Goal: Answer question/provide support: Share knowledge or assist other users

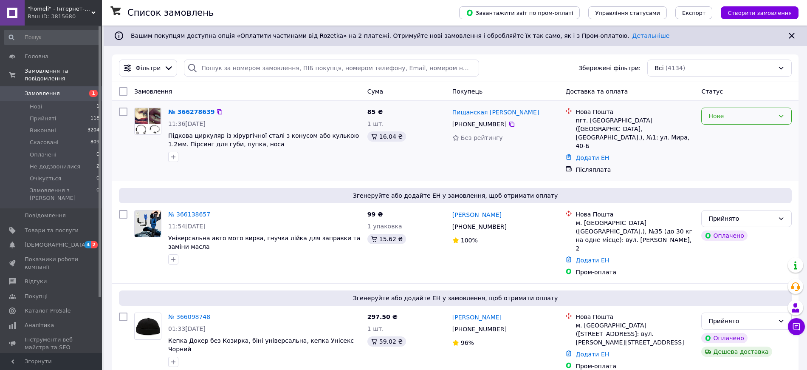
drag, startPoint x: 712, startPoint y: 106, endPoint x: 716, endPoint y: 110, distance: 5.7
click at [713, 107] on div "Нове" at bounding box center [746, 140] width 97 height 73
click at [716, 110] on div "Нове" at bounding box center [747, 116] width 91 height 17
click at [727, 134] on li "Прийнято" at bounding box center [747, 134] width 90 height 15
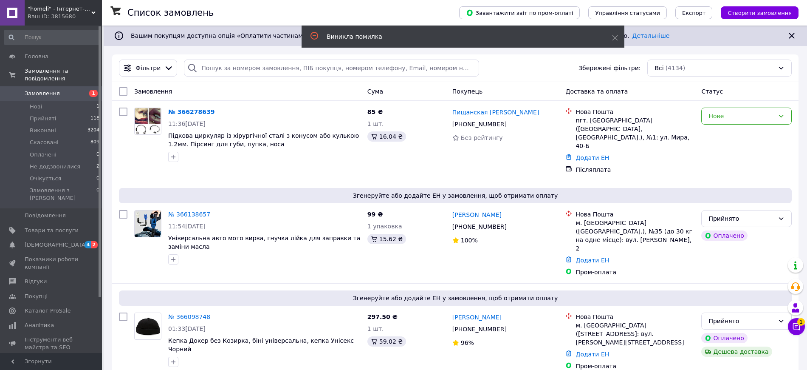
click at [88, 10] on span ""homeli" - Інтернет-магазин" at bounding box center [60, 9] width 64 height 8
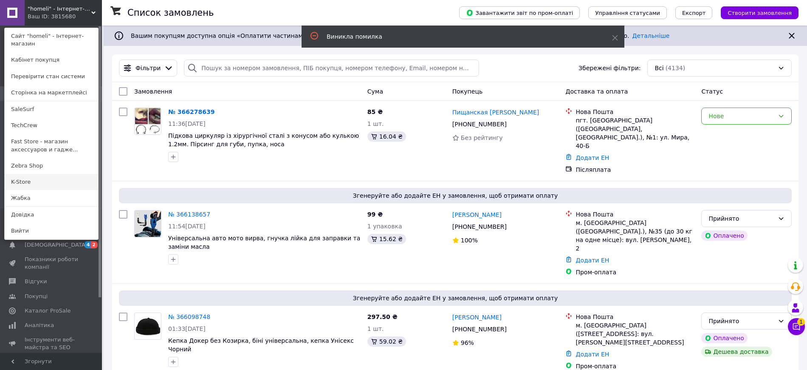
click at [67, 174] on link "K-Store" at bounding box center [51, 182] width 93 height 16
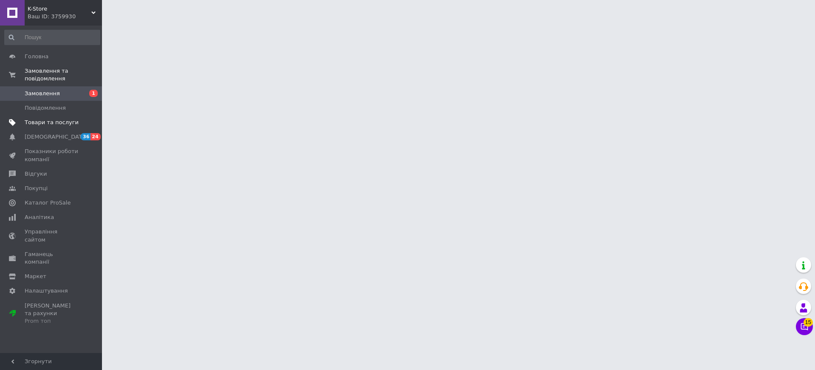
click at [44, 119] on span "Товари та послуги" at bounding box center [52, 123] width 54 height 8
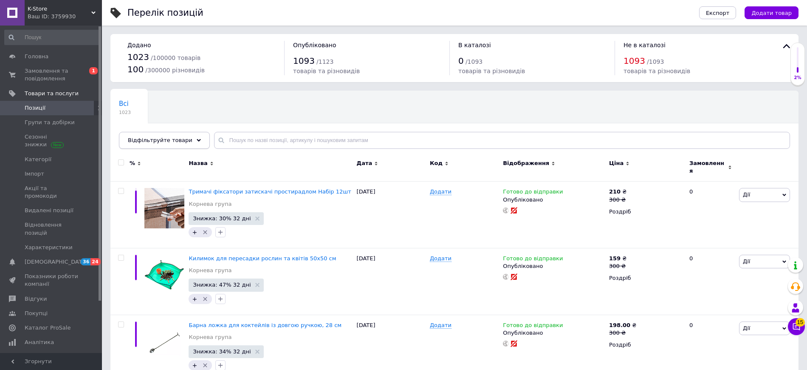
click at [181, 137] on span "Відфільтруйте товари" at bounding box center [160, 140] width 65 height 6
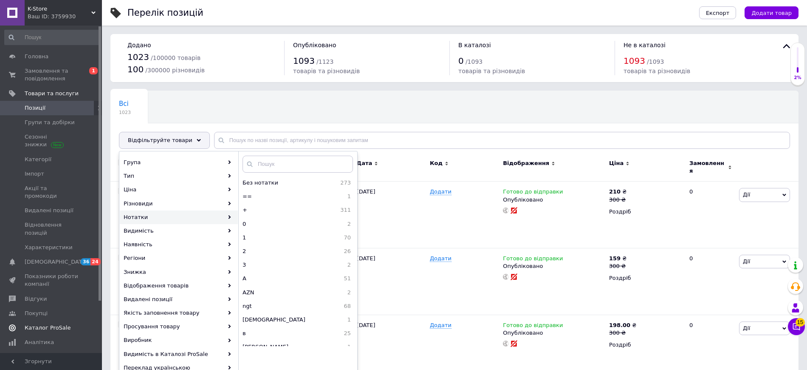
click at [48, 324] on span "Каталог ProSale" at bounding box center [48, 328] width 46 height 8
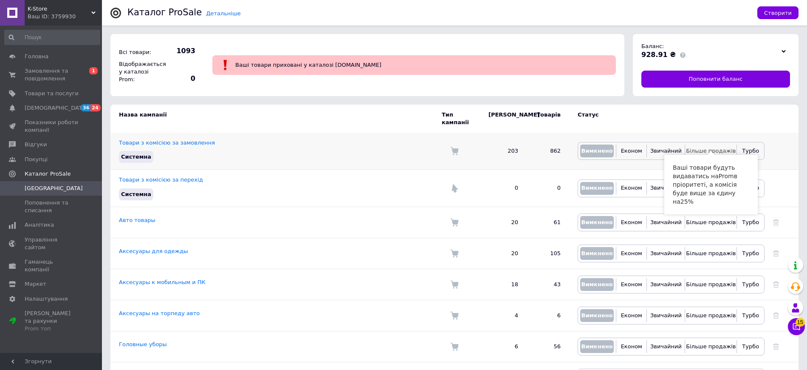
click at [705, 147] on span "Більше продажів" at bounding box center [711, 150] width 50 height 6
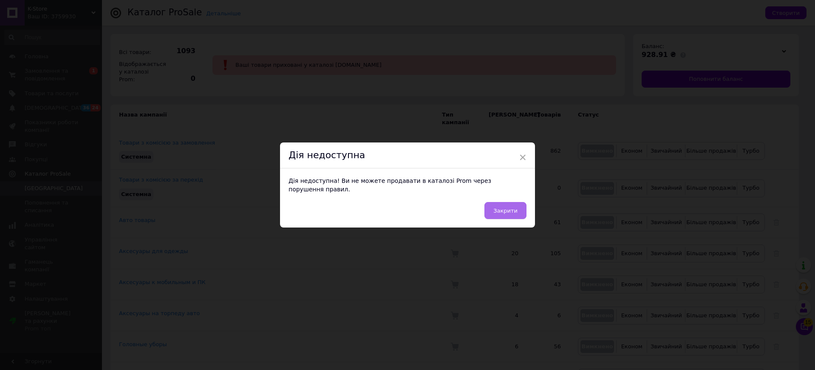
click at [498, 213] on button "Закрити" at bounding box center [505, 210] width 42 height 17
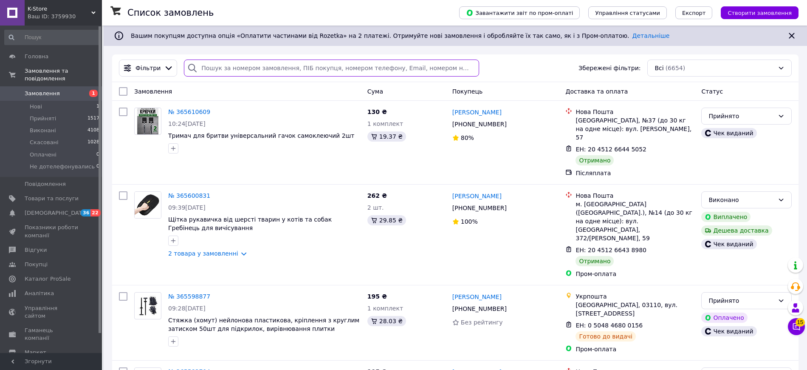
click at [243, 70] on input "search" at bounding box center [331, 67] width 295 height 17
paste input "363182598"
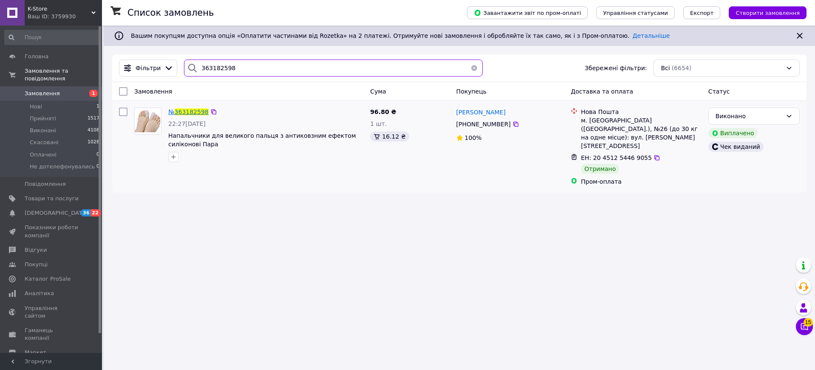
type input "363182598"
click at [190, 111] on span "363182598" at bounding box center [192, 111] width 34 height 7
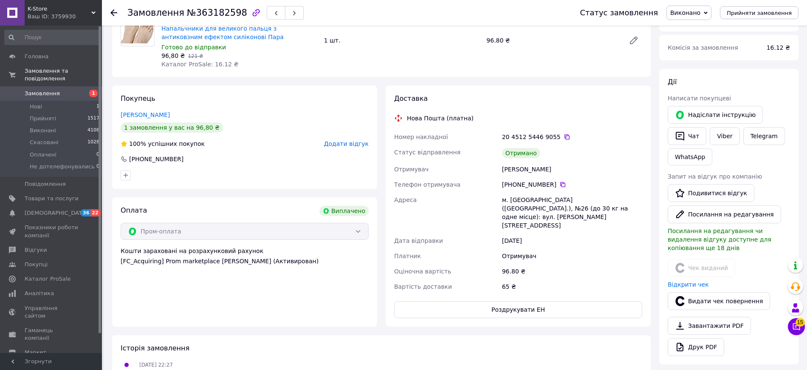
scroll to position [106, 0]
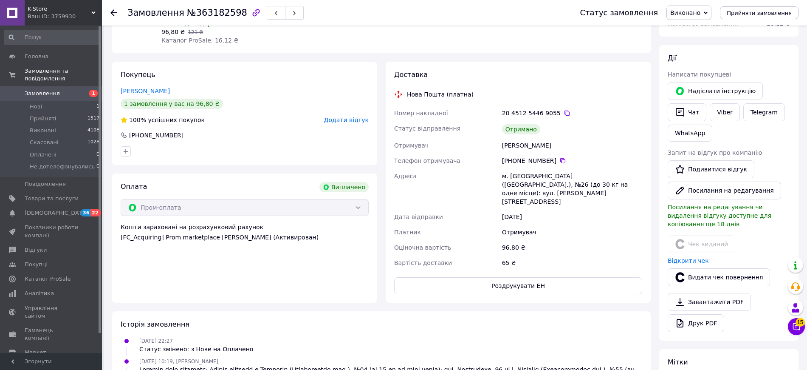
drag, startPoint x: 600, startPoint y: 194, endPoint x: 506, endPoint y: 98, distance: 134.3
click at [506, 98] on div "Доставка Нова Пошта (платна) Номер накладної 20 4512 5446 9055   Статус відправ…" at bounding box center [518, 182] width 248 height 224
click at [595, 209] on div "23.09.2025" at bounding box center [573, 216] width 144 height 15
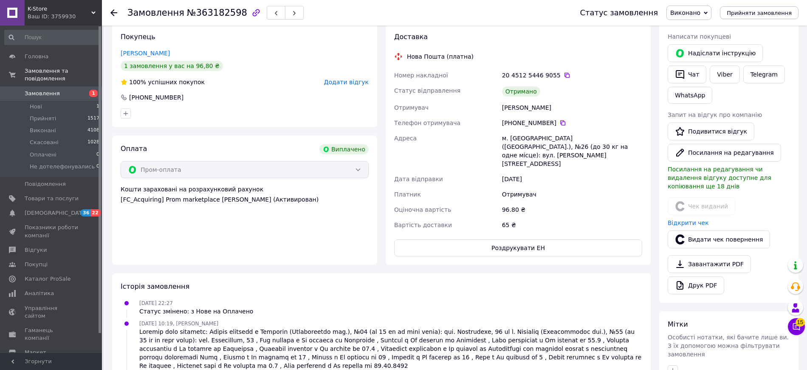
scroll to position [0, 0]
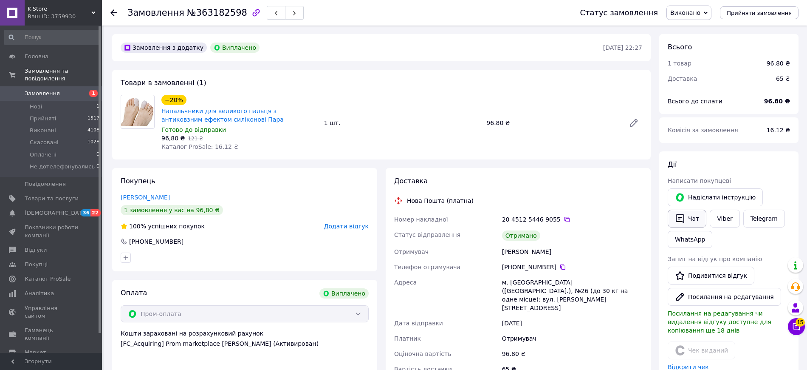
click at [695, 219] on button "Чат" at bounding box center [687, 218] width 39 height 18
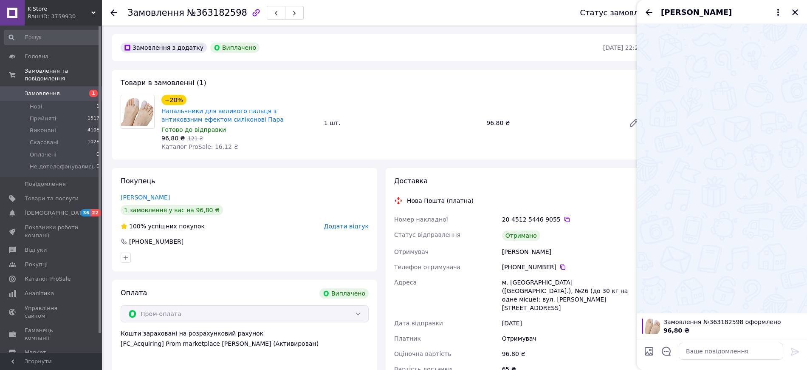
click at [795, 12] on icon "Закрити" at bounding box center [795, 12] width 6 height 6
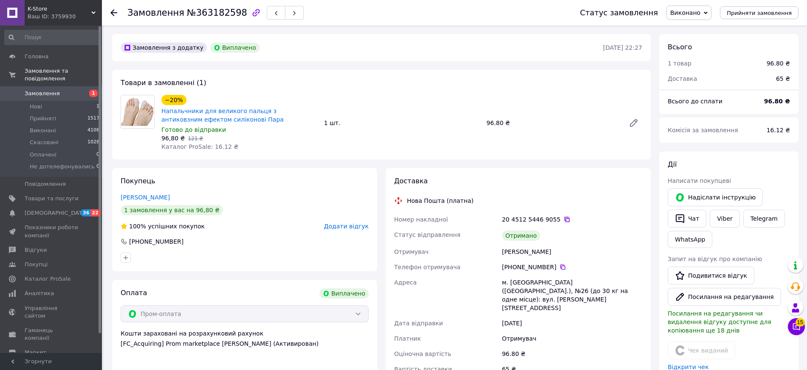
click at [564, 217] on icon at bounding box center [567, 219] width 7 height 7
click at [646, 203] on div "Доставка Нова Пошта (платна) Номер накладної 20 4512 5446 9055   Статус відправ…" at bounding box center [518, 288] width 265 height 241
click at [797, 305] on use at bounding box center [795, 307] width 7 height 9
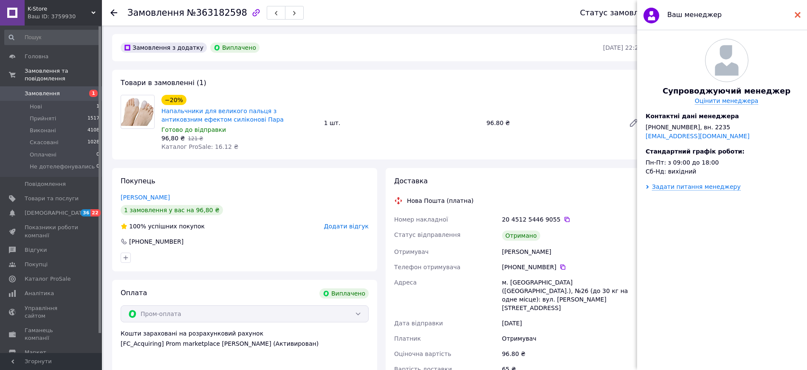
click at [798, 11] on div at bounding box center [798, 14] width 6 height 17
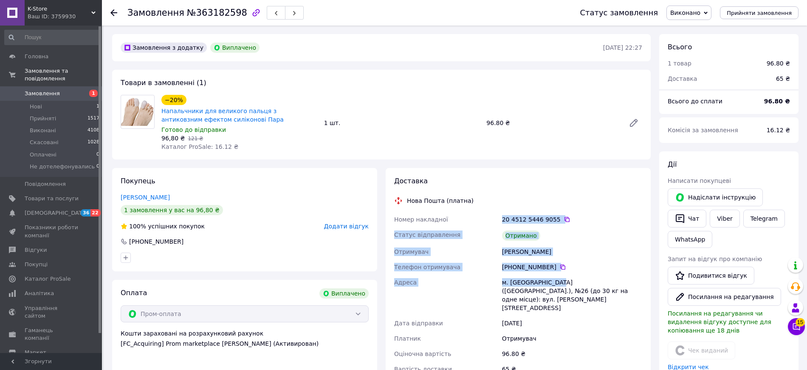
drag, startPoint x: 557, startPoint y: 274, endPoint x: 484, endPoint y: 208, distance: 97.8
click at [484, 208] on div "Доставка Нова Пошта (платна) Номер накладної 20 4512 5446 9055   Статус відправ…" at bounding box center [518, 288] width 248 height 224
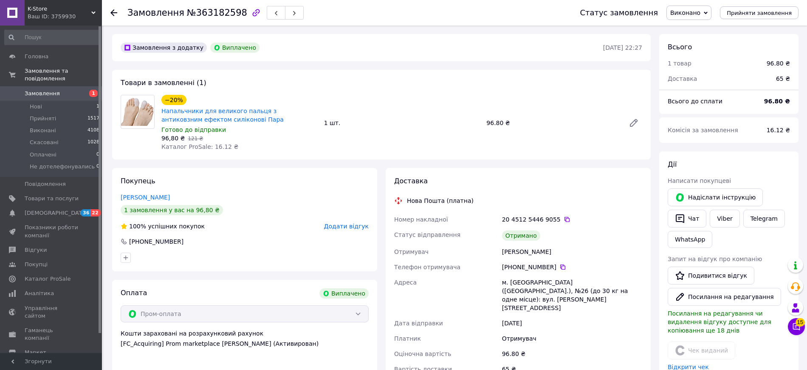
click at [588, 295] on div "м. Миколаїв (Миколаївська обл.), №26 (до 30 кг на одне місце): вул. Ковальська,…" at bounding box center [573, 294] width 144 height 41
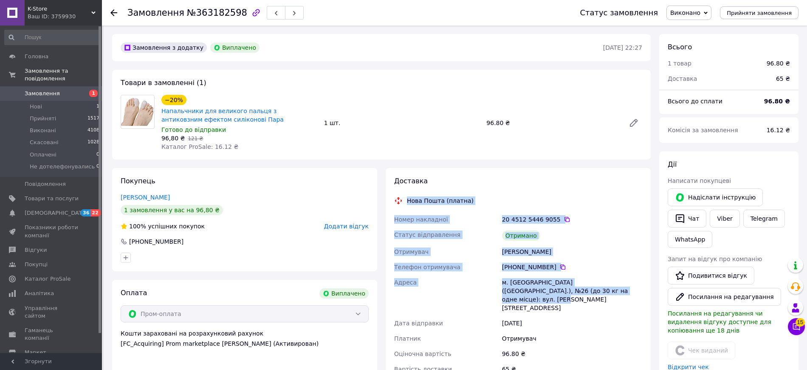
drag, startPoint x: 600, startPoint y: 295, endPoint x: 401, endPoint y: 195, distance: 223.1
click at [402, 195] on div "Доставка Нова Пошта (платна) Номер накладної 20 4512 5446 9055   Статус відправ…" at bounding box center [518, 288] width 248 height 224
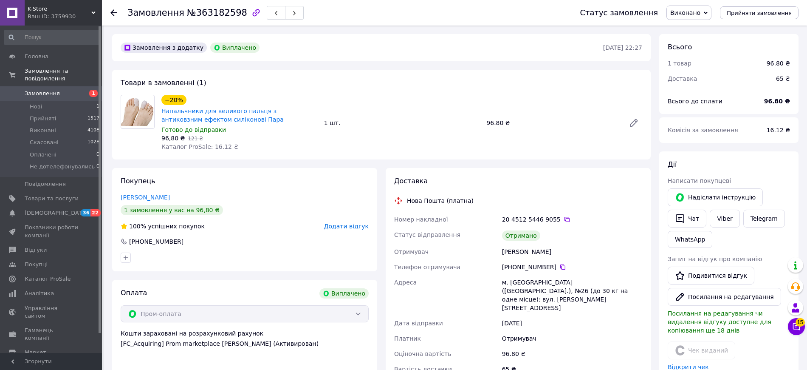
click at [386, 187] on div "Доставка Нова Пошта (платна) Номер накладної 20 4512 5446 9055   Статус відправ…" at bounding box center [518, 288] width 265 height 241
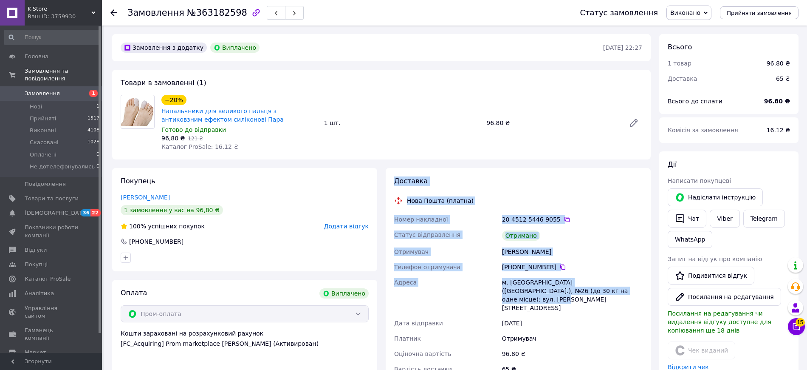
drag, startPoint x: 396, startPoint y: 182, endPoint x: 614, endPoint y: 288, distance: 242.1
click at [614, 288] on div "Доставка Нова Пошта (платна) Номер накладної 20 4512 5446 9055   Статус відправ…" at bounding box center [518, 288] width 248 height 224
click at [593, 287] on div "м. Миколаїв (Миколаївська обл.), №26 (до 30 кг на одне місце): вул. Ковальська,…" at bounding box center [573, 294] width 144 height 41
drag, startPoint x: 597, startPoint y: 293, endPoint x: 409, endPoint y: 198, distance: 210.6
click at [409, 198] on div "Доставка Нова Пошта (платна) Номер накладної 20 4512 5446 9055   Статус відправ…" at bounding box center [518, 288] width 248 height 224
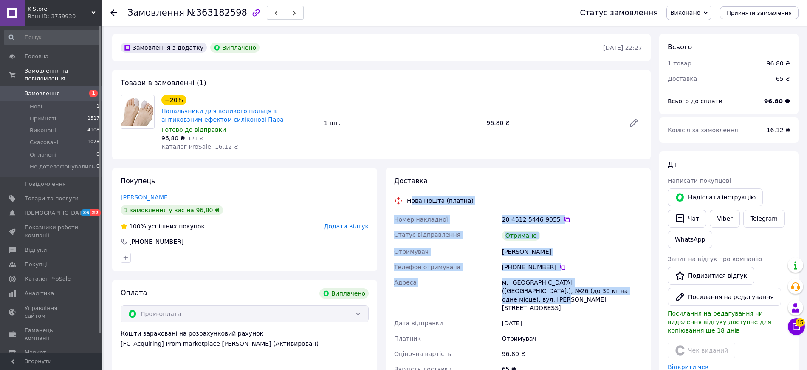
click at [566, 246] on div "Мишеніна Карина" at bounding box center [573, 251] width 144 height 15
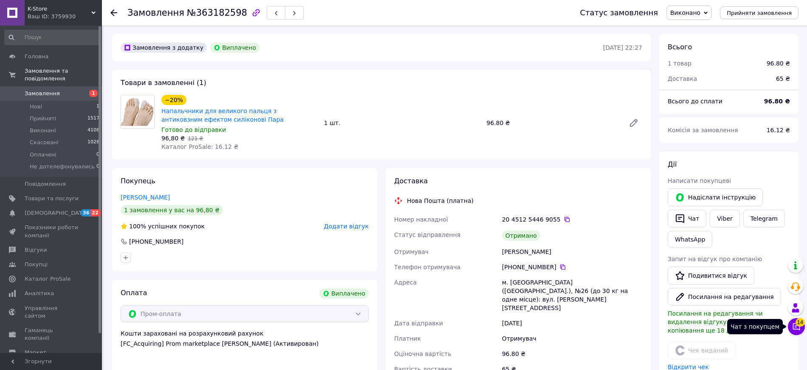
click at [801, 325] on span "14" at bounding box center [800, 322] width 9 height 8
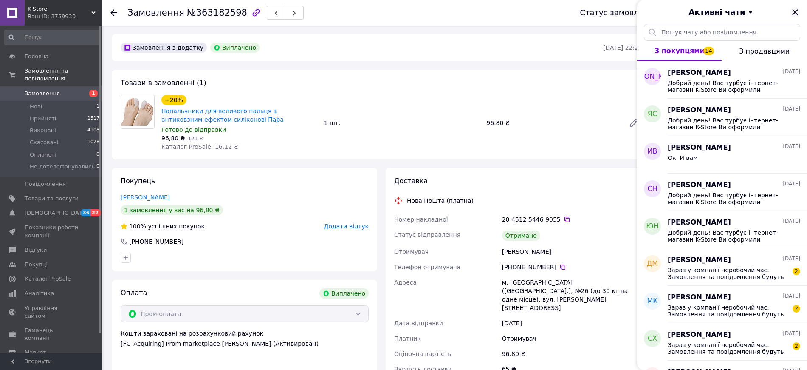
click at [795, 15] on icon "Закрити" at bounding box center [795, 12] width 10 height 10
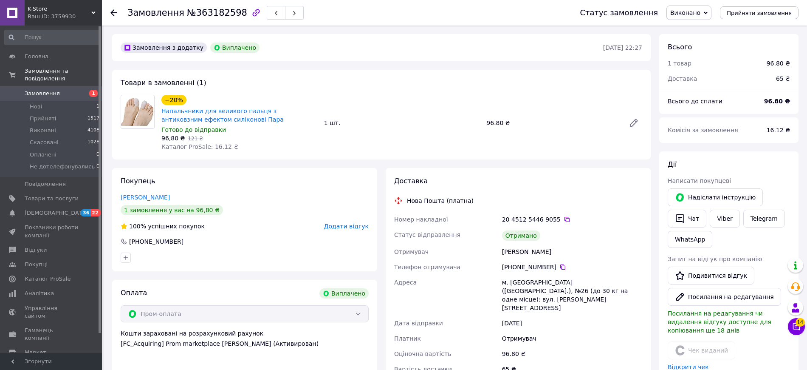
drag, startPoint x: 594, startPoint y: 293, endPoint x: 377, endPoint y: 198, distance: 237.1
click at [377, 198] on div "Покупець Мишеніна Карина 1 замовлення у вас на 96,80 ₴ 100% успішних покупок До…" at bounding box center [381, 288] width 547 height 241
click at [551, 315] on div "23.09.2025" at bounding box center [573, 322] width 144 height 15
drag, startPoint x: 512, startPoint y: 260, endPoint x: 382, endPoint y: 199, distance: 143.7
click at [382, 199] on div "Доставка Нова Пошта (платна) Номер накладної 20 4512 5446 9055   Статус відправ…" at bounding box center [519, 288] width 274 height 241
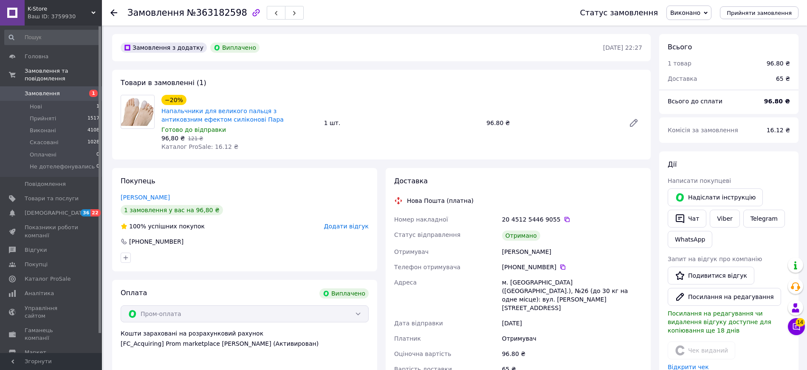
drag, startPoint x: 562, startPoint y: 319, endPoint x: 596, endPoint y: 308, distance: 36.3
click at [562, 331] on div "Отримувач" at bounding box center [573, 338] width 144 height 15
drag, startPoint x: 609, startPoint y: 302, endPoint x: 384, endPoint y: 197, distance: 248.5
click at [384, 197] on div "Доставка Нова Пошта (платна) Номер накладної 20 4512 5446 9055   Статус відправ…" at bounding box center [519, 288] width 274 height 241
click at [559, 315] on div "23.09.2025" at bounding box center [573, 322] width 144 height 15
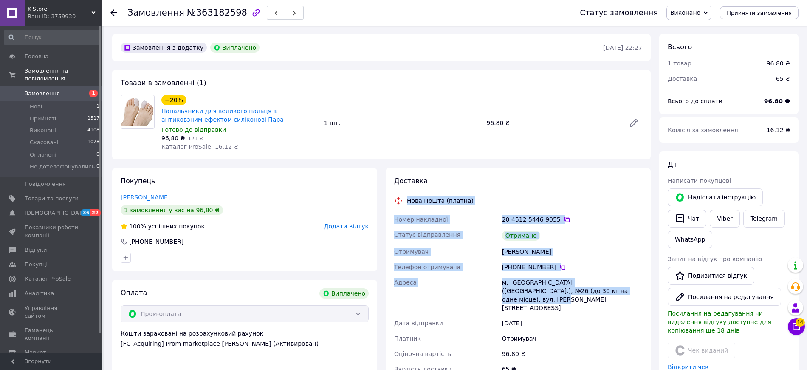
drag, startPoint x: 613, startPoint y: 297, endPoint x: 392, endPoint y: 195, distance: 243.7
click at [392, 195] on div "Доставка Нова Пошта (платна) Номер накладної 20 4512 5446 9055   Статус відправ…" at bounding box center [518, 288] width 265 height 241
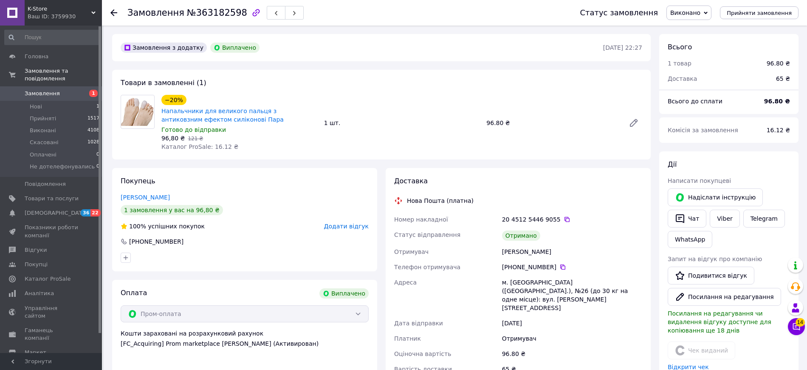
click at [570, 331] on div "Отримувач" at bounding box center [573, 338] width 144 height 15
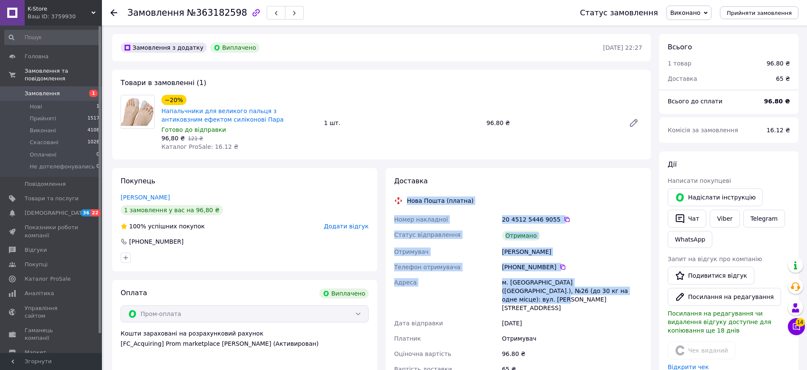
drag, startPoint x: 591, startPoint y: 290, endPoint x: 391, endPoint y: 198, distance: 220.1
click at [391, 198] on div "Доставка Нова Пошта (платна) Номер накладної 20 4512 5446 9055   Статус відправ…" at bounding box center [518, 288] width 265 height 241
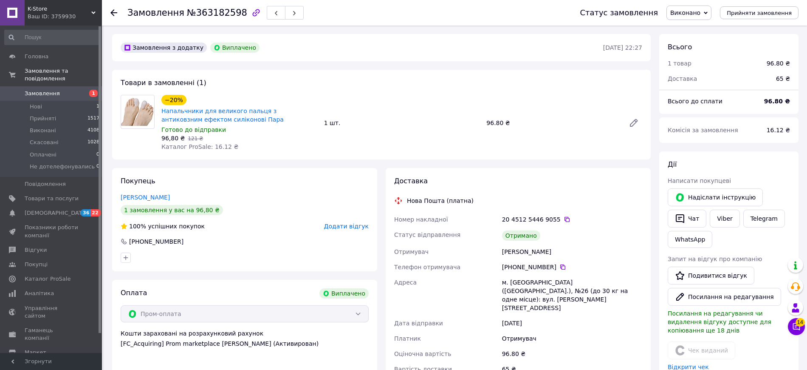
click at [551, 331] on div "Отримувач" at bounding box center [573, 338] width 144 height 15
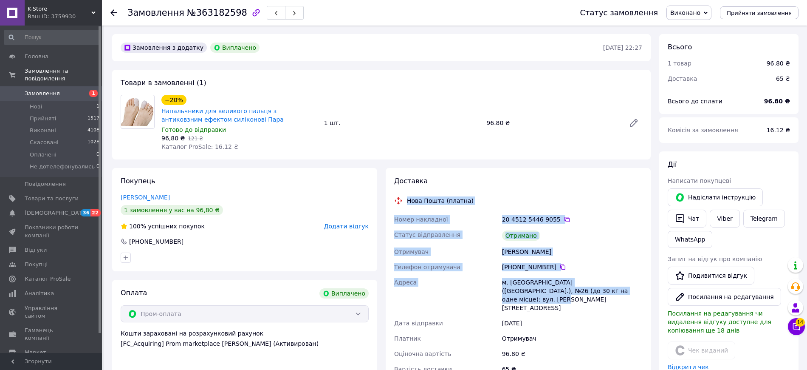
drag, startPoint x: 575, startPoint y: 282, endPoint x: 395, endPoint y: 192, distance: 201.2
click at [395, 192] on div "Доставка Нова Пошта (платна) Номер накладної 20 4512 5446 9055   Статус відправ…" at bounding box center [518, 288] width 248 height 224
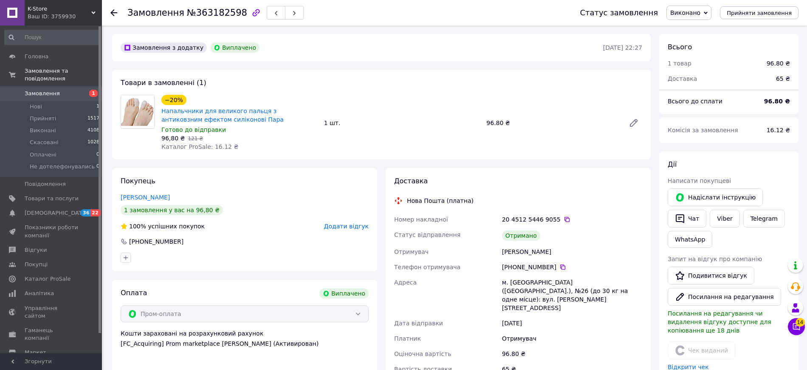
click at [536, 315] on div "23.09.2025" at bounding box center [573, 322] width 144 height 15
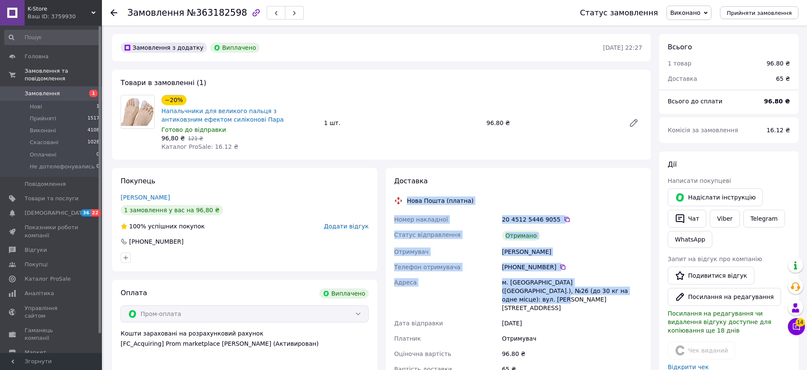
drag, startPoint x: 611, startPoint y: 289, endPoint x: 431, endPoint y: 221, distance: 192.6
click at [400, 193] on div "Доставка Нова Пошта (платна) Номер накладної 20 4512 5446 9055   Статус відправ…" at bounding box center [518, 288] width 248 height 224
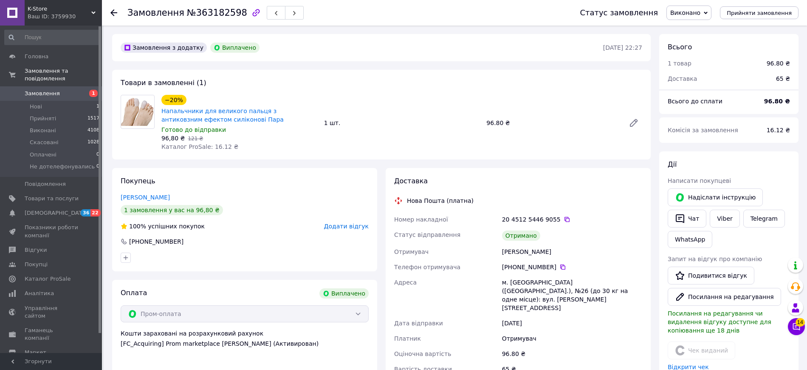
click at [562, 331] on div "Отримувач" at bounding box center [573, 338] width 144 height 15
click at [732, 220] on link "Viber" at bounding box center [725, 218] width 30 height 18
drag, startPoint x: 55, startPoint y: 5, endPoint x: 26, endPoint y: 9, distance: 29.3
click at [26, 9] on div "K-Store Ваш ID: 3759930" at bounding box center [63, 12] width 77 height 25
copy span "K-Store"
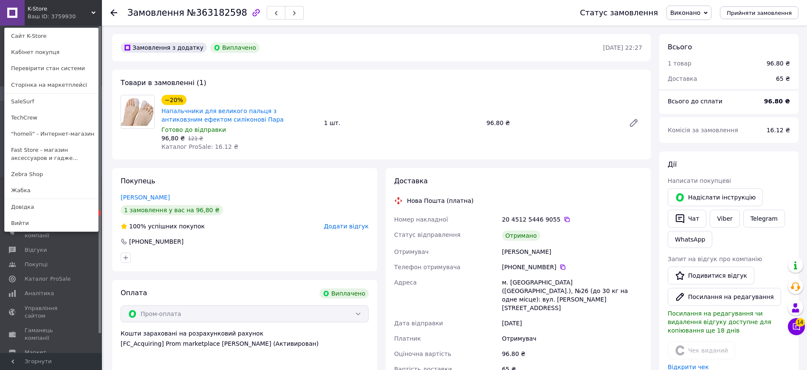
click at [761, 155] on div "Дії Написати покупцеві   Надіслати інструкцію   Чат Viber Telegram WhatsApp Зап…" at bounding box center [728, 298] width 139 height 295
click at [483, 361] on div "Вартість доставки" at bounding box center [447, 368] width 108 height 15
click at [512, 200] on div "Нова Пошта (платна)" at bounding box center [518, 200] width 252 height 8
click at [798, 330] on icon at bounding box center [796, 326] width 8 height 8
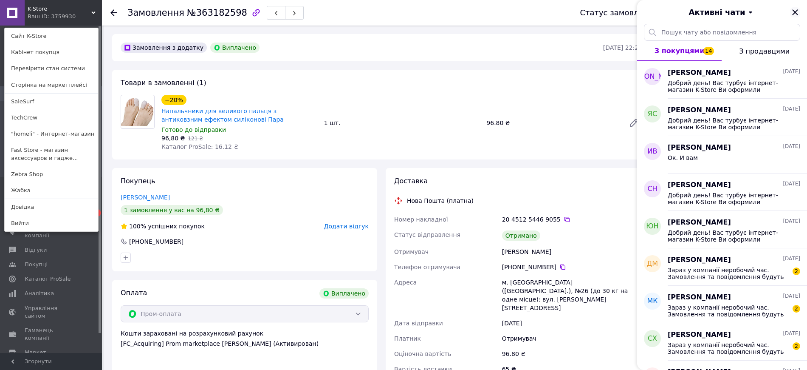
click at [800, 11] on icon "Закрити" at bounding box center [795, 12] width 10 height 10
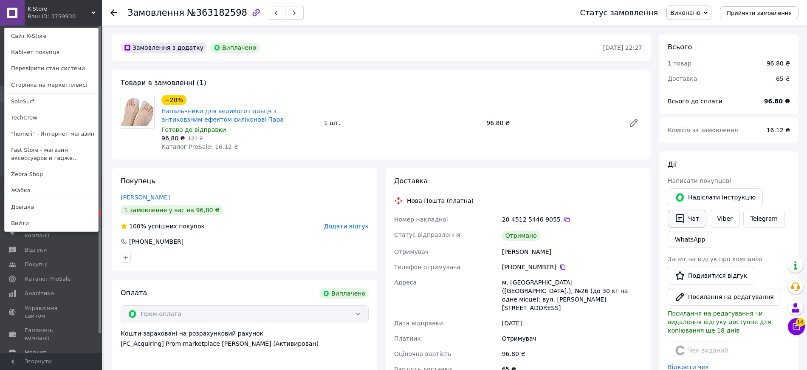
click at [682, 218] on icon "button" at bounding box center [680, 218] width 10 height 10
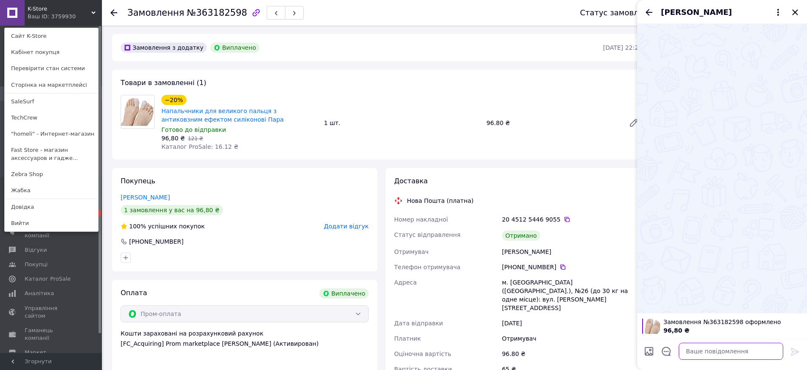
drag, startPoint x: 717, startPoint y: 355, endPoint x: 724, endPoint y: 356, distance: 7.3
click at [717, 355] on textarea at bounding box center [731, 350] width 105 height 17
paste textarea "Добрий день, Карина, турбує K-Store інтернет-магазин! Щиро перепрошуємо за ситу…"
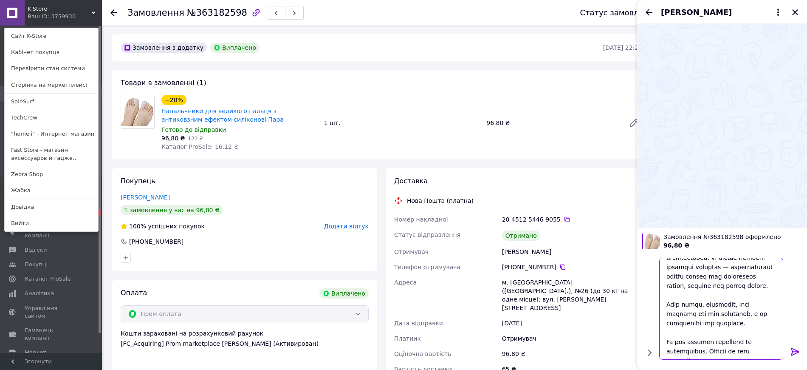
scroll to position [139, 0]
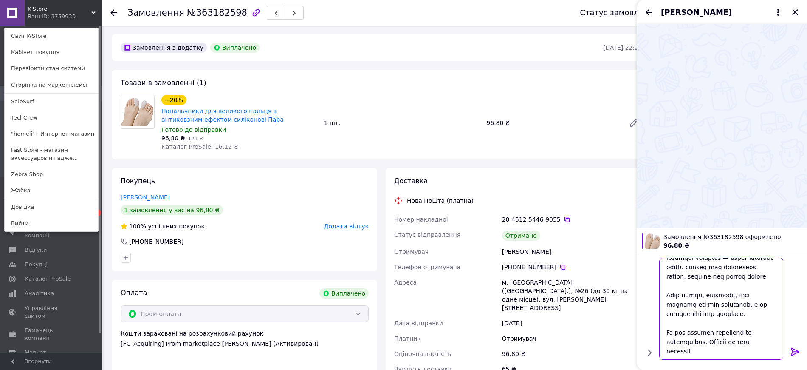
type textarea "Добрий день, Карина, турбує K-Store інтернет-магазин! Щиро перепрошуємо за ситу…"
click at [795, 355] on icon at bounding box center [795, 351] width 10 height 10
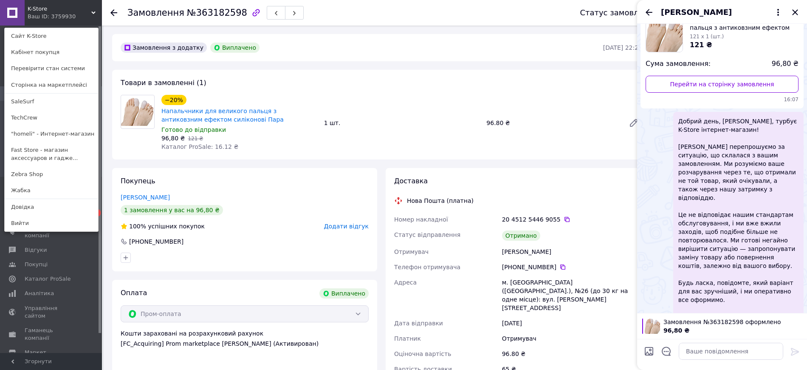
scroll to position [71, 0]
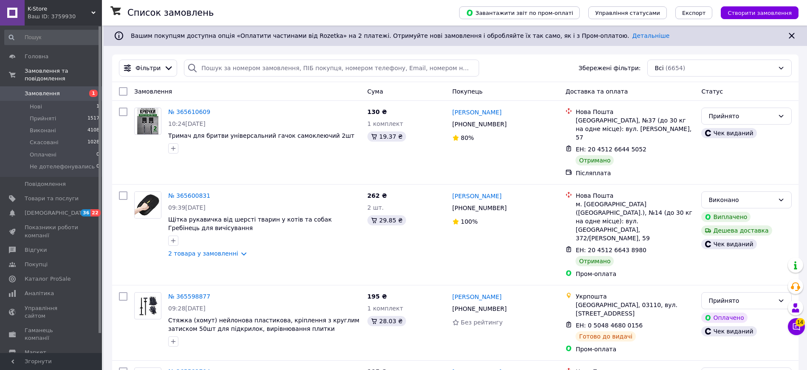
click at [66, 90] on span "Замовлення" at bounding box center [52, 94] width 54 height 8
click at [64, 101] on li "Нові 1" at bounding box center [52, 107] width 105 height 12
click at [57, 101] on li "Нові 1" at bounding box center [52, 107] width 105 height 12
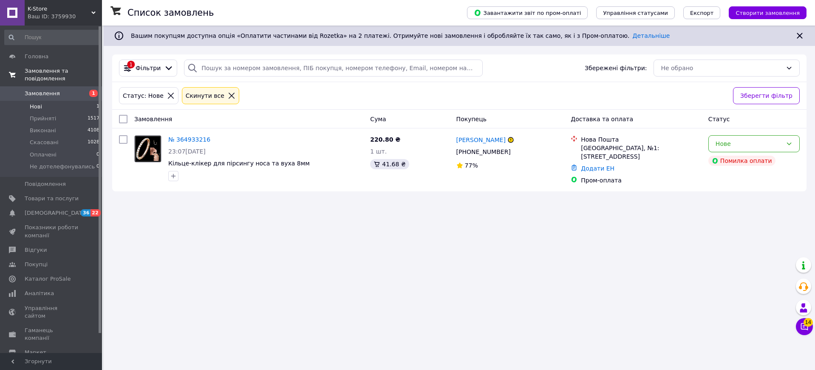
click at [62, 76] on link "Замовлення та повідомлення" at bounding box center [52, 75] width 105 height 22
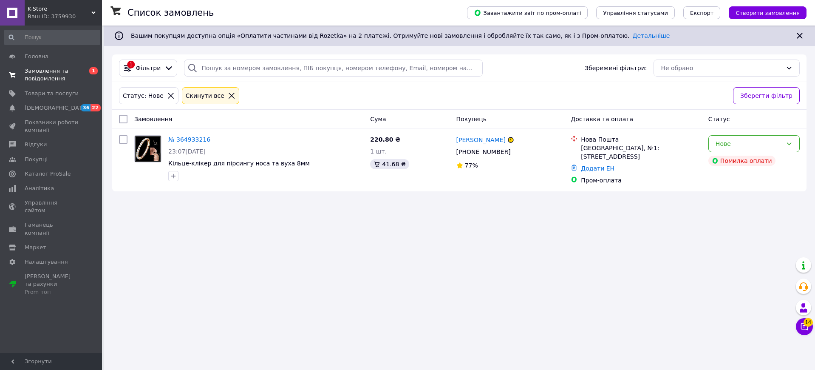
click at [62, 76] on span "Замовлення та повідомлення" at bounding box center [52, 74] width 54 height 15
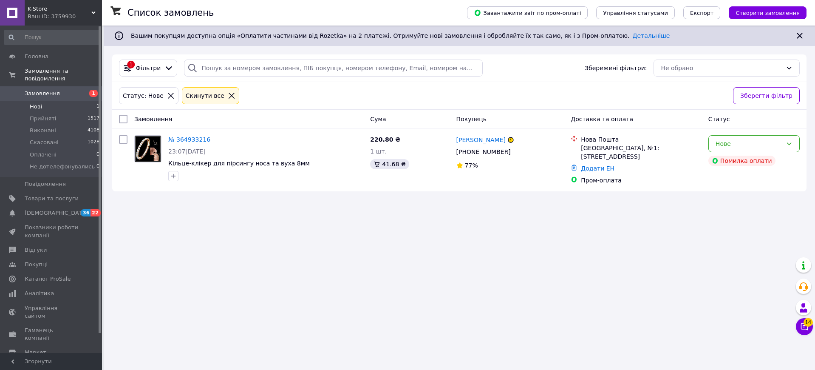
click at [58, 90] on span "Замовлення" at bounding box center [52, 94] width 54 height 8
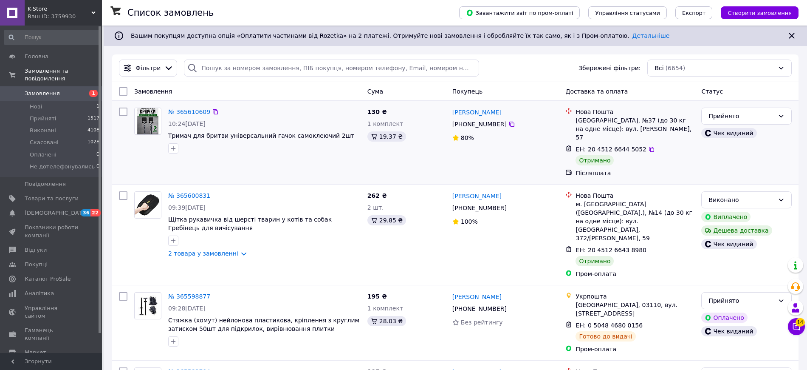
click at [786, 137] on div "Чек виданий" at bounding box center [747, 133] width 94 height 14
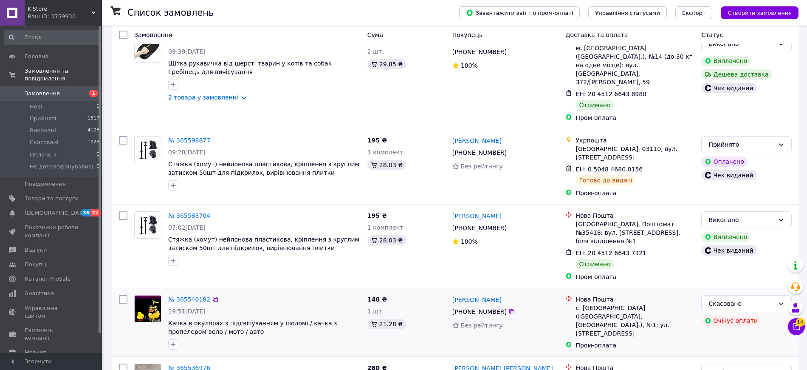
scroll to position [159, 0]
